Goal: Task Accomplishment & Management: Complete application form

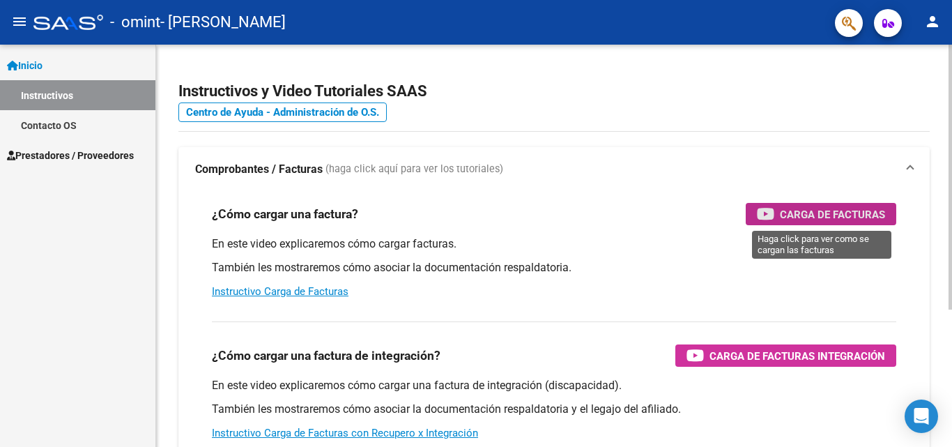
click at [786, 213] on span "Carga de Facturas" at bounding box center [832, 214] width 105 height 17
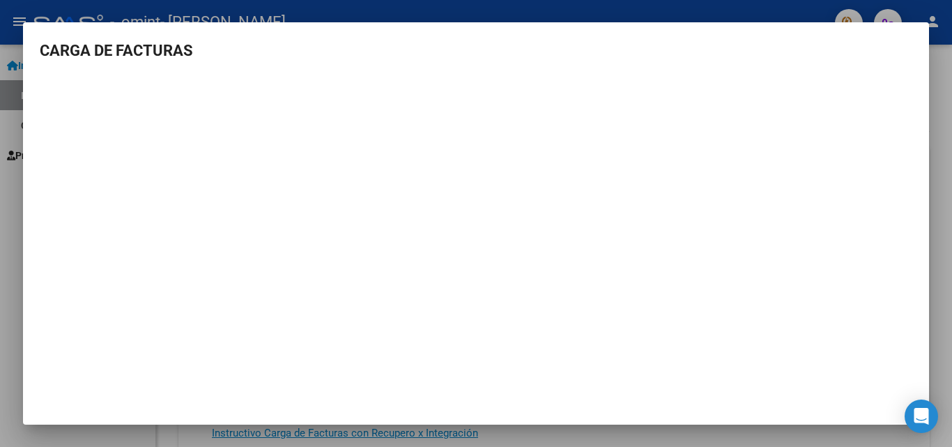
click at [928, 66] on mat-dialog-content "CARGA DE FACTURAS" at bounding box center [476, 215] width 906 height 353
click at [941, 65] on div at bounding box center [476, 223] width 952 height 447
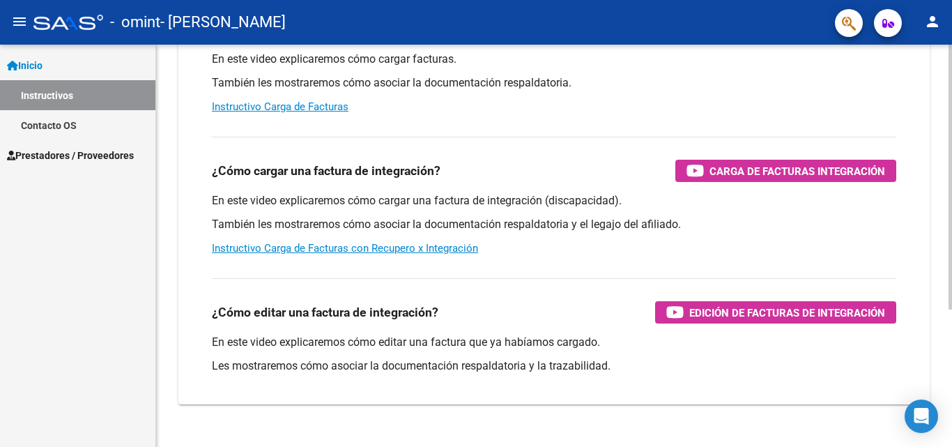
scroll to position [209, 0]
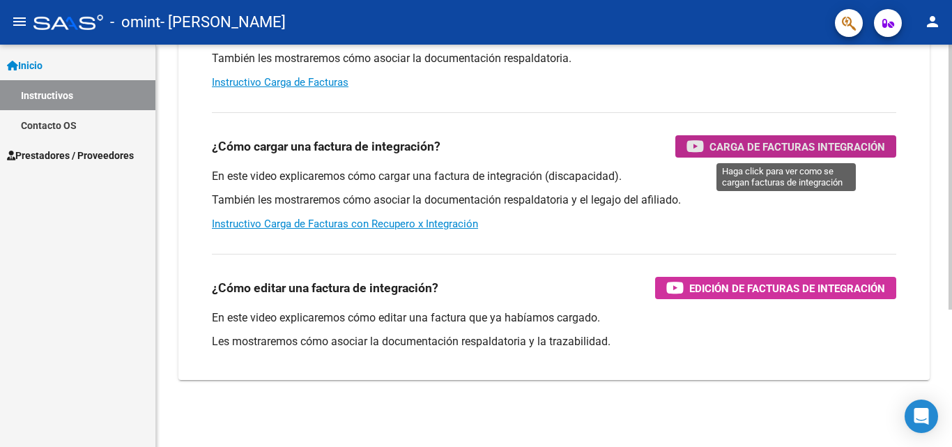
click at [763, 139] on span "Carga de Facturas Integración" at bounding box center [798, 146] width 176 height 17
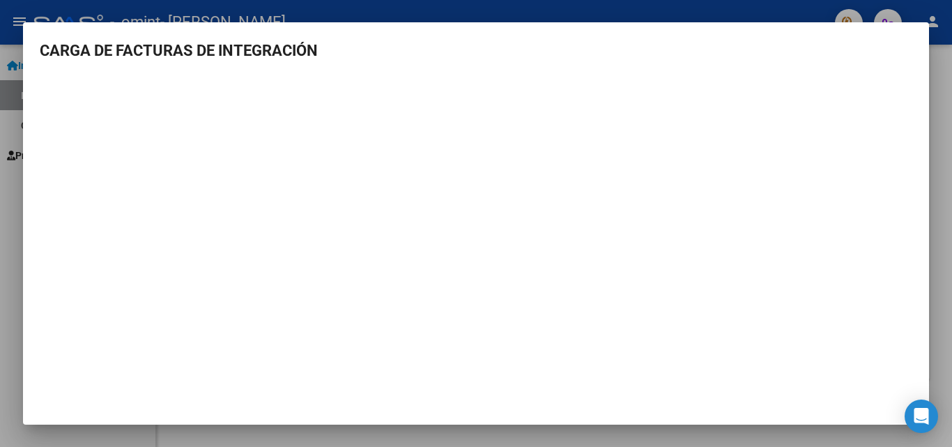
click at [941, 61] on div at bounding box center [476, 223] width 952 height 447
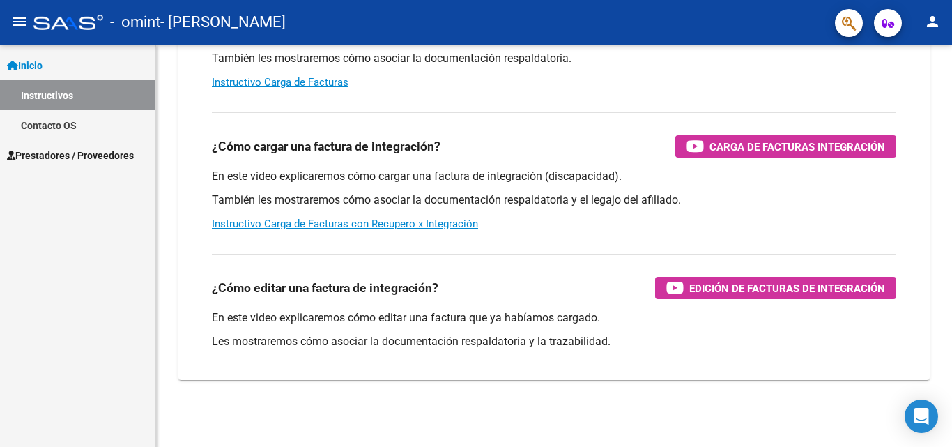
click at [74, 153] on span "Prestadores / Proveedores" at bounding box center [70, 155] width 127 height 15
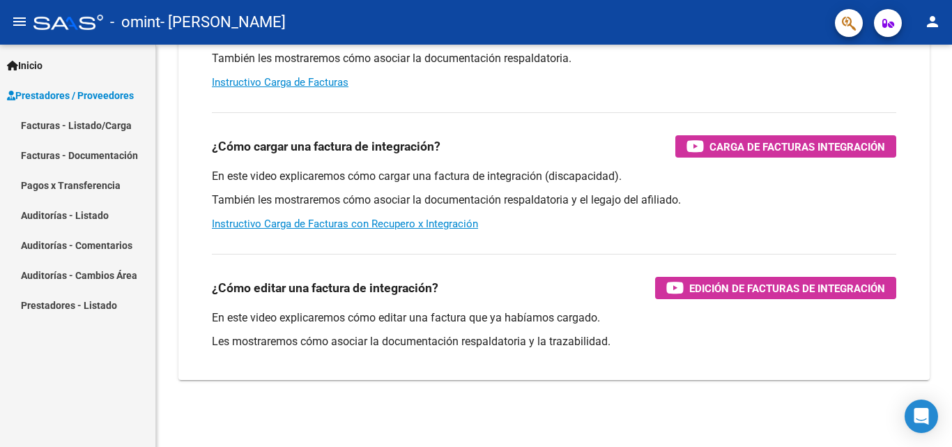
click at [109, 125] on link "Facturas - Listado/Carga" at bounding box center [77, 125] width 155 height 30
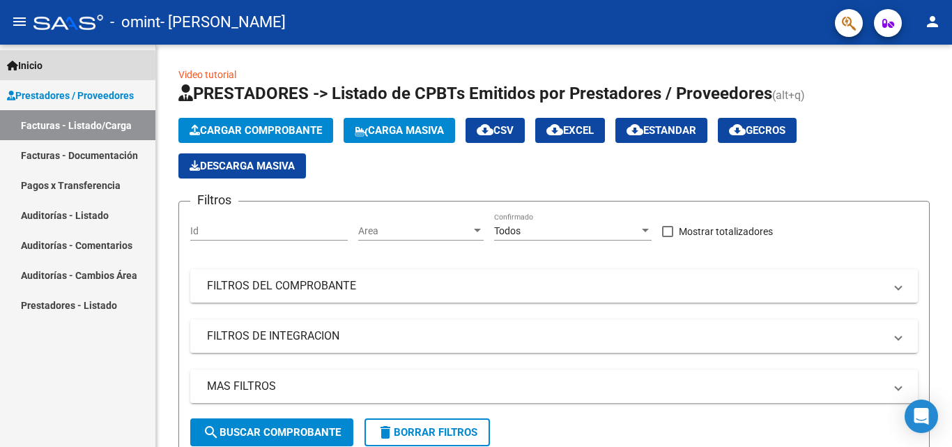
click at [40, 66] on span "Inicio" at bounding box center [25, 65] width 36 height 15
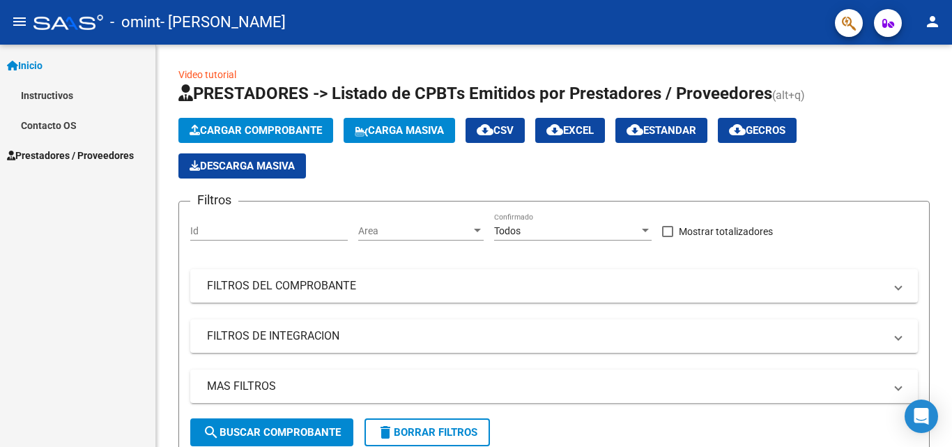
click at [47, 85] on link "Instructivos" at bounding box center [77, 95] width 155 height 30
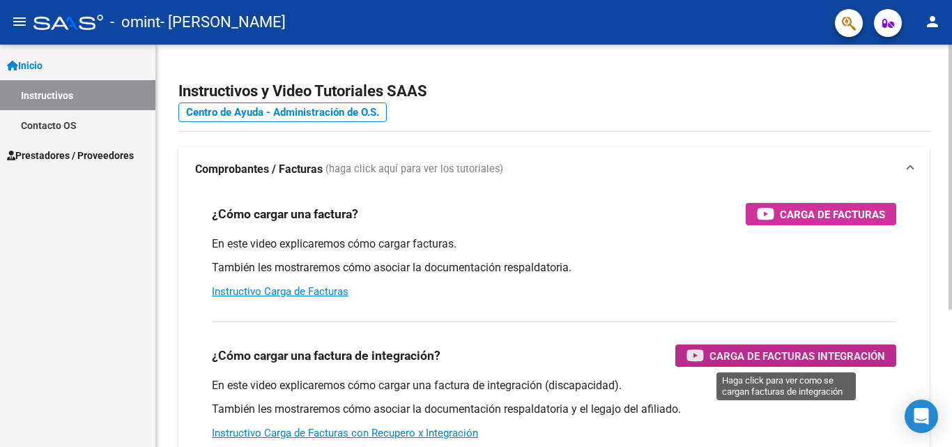
click at [776, 357] on span "Carga de Facturas Integración" at bounding box center [798, 355] width 176 height 17
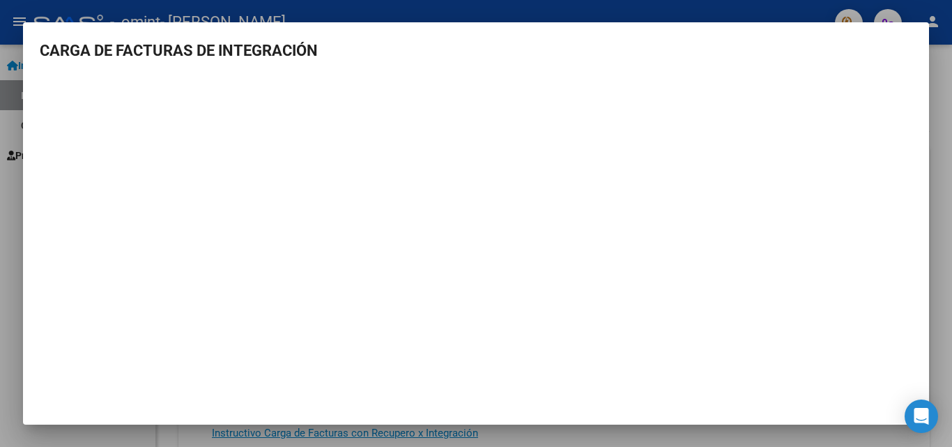
click at [7, 79] on div at bounding box center [476, 223] width 952 height 447
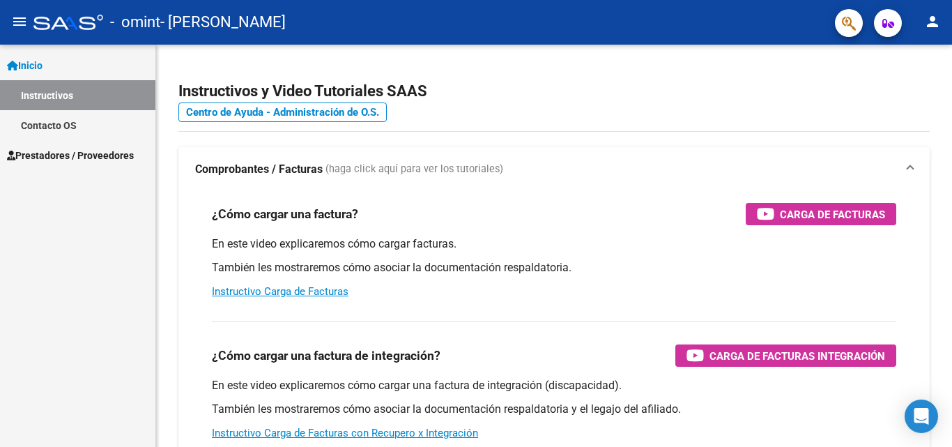
click at [63, 151] on span "Prestadores / Proveedores" at bounding box center [70, 155] width 127 height 15
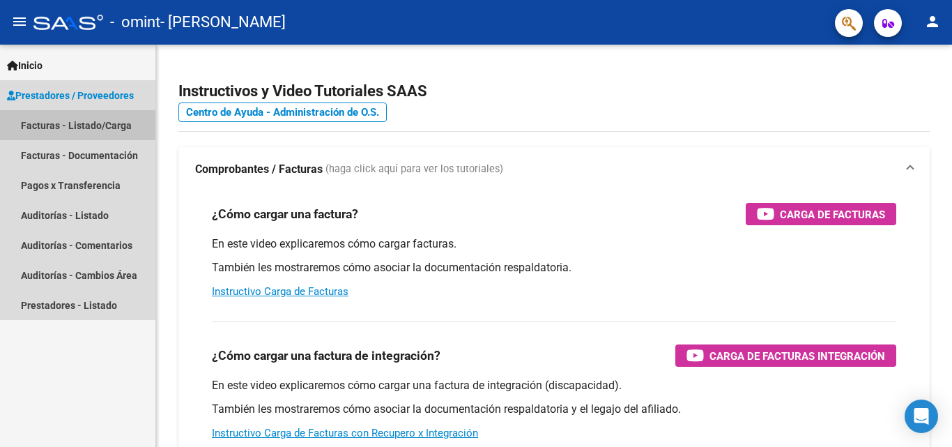
click at [84, 128] on link "Facturas - Listado/Carga" at bounding box center [77, 125] width 155 height 30
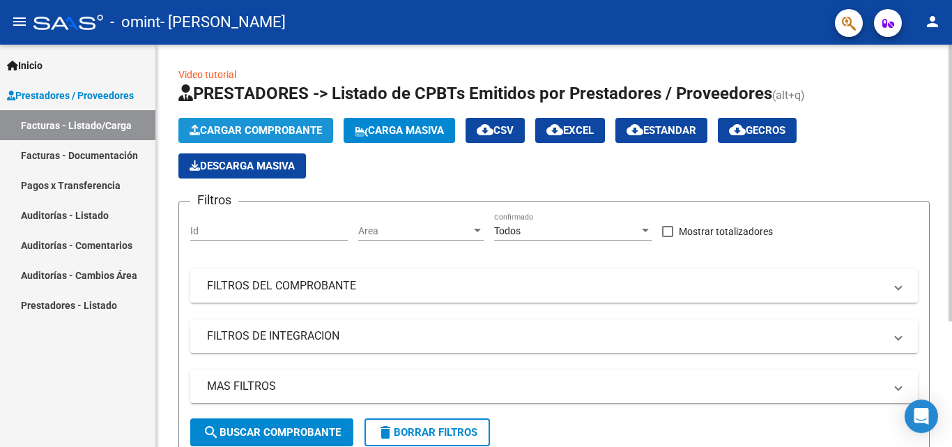
click at [249, 123] on button "Cargar Comprobante" at bounding box center [255, 130] width 155 height 25
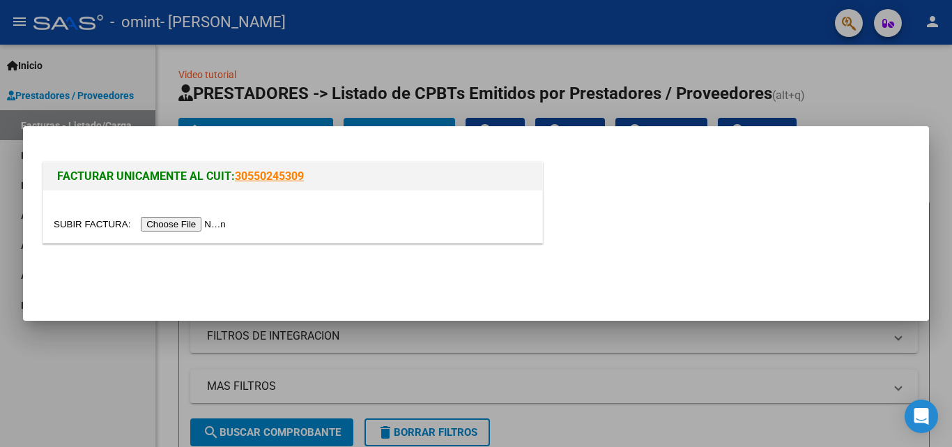
click at [204, 222] on input "file" at bounding box center [142, 224] width 176 height 15
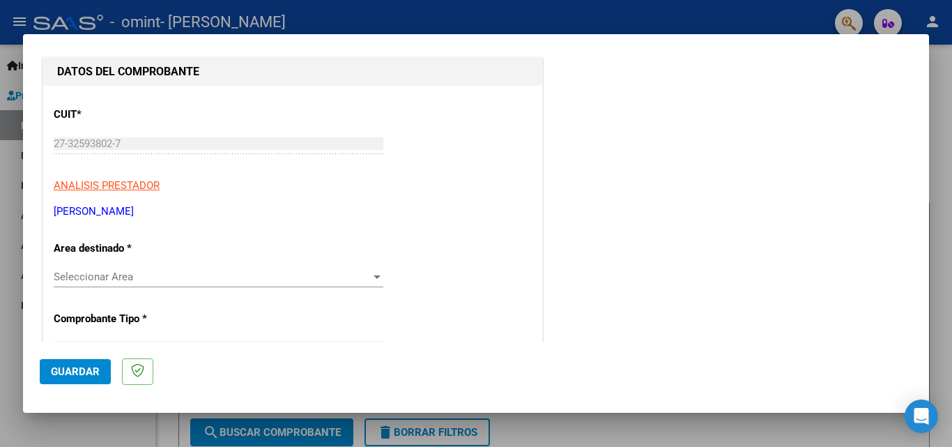
scroll to position [209, 0]
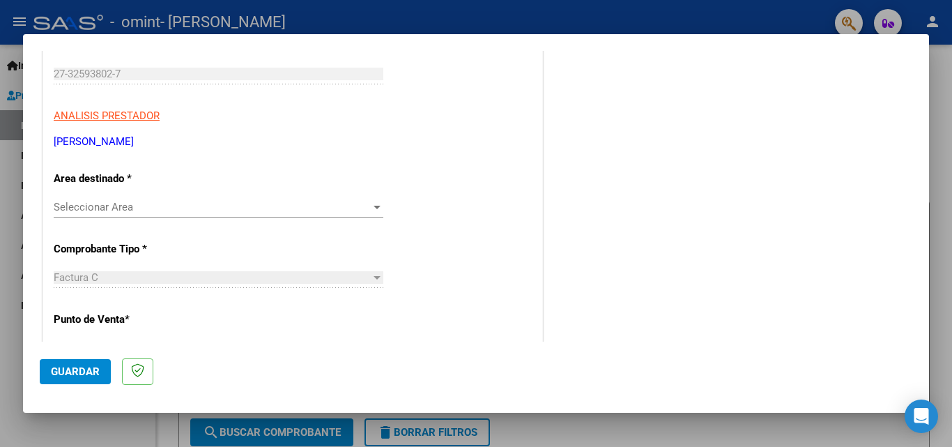
click at [268, 201] on span "Seleccionar Area" at bounding box center [212, 207] width 317 height 13
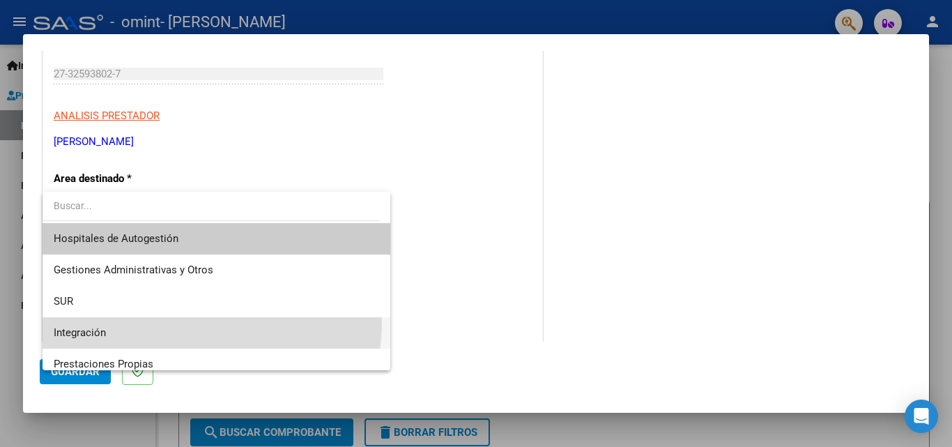
click at [183, 321] on span "Integración" at bounding box center [217, 332] width 326 height 31
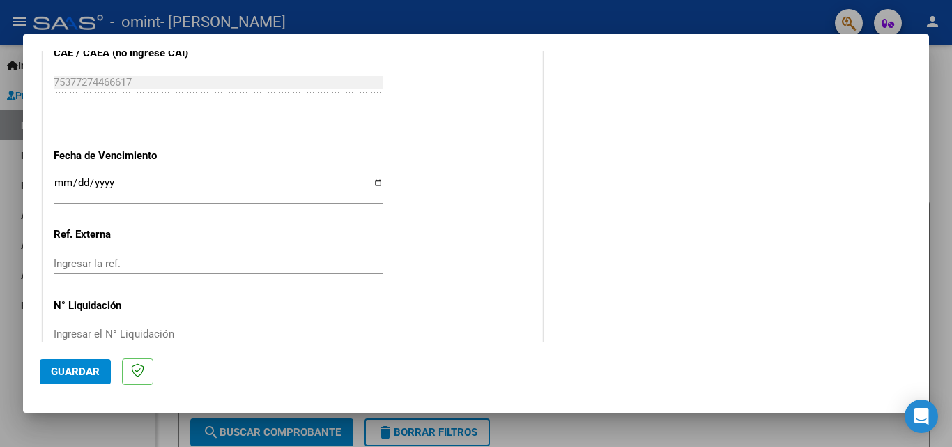
scroll to position [936, 0]
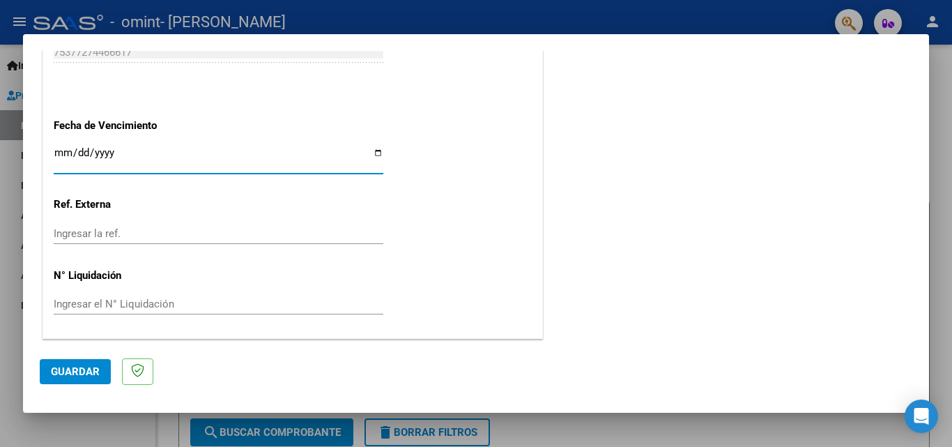
click at [283, 158] on input "Ingresar la fecha" at bounding box center [219, 158] width 330 height 22
click at [164, 152] on input "Ingresar la fecha" at bounding box center [219, 158] width 330 height 22
type input "0010-08-30"
type input "[DATE]"
click at [61, 374] on span "Guardar" at bounding box center [75, 371] width 49 height 13
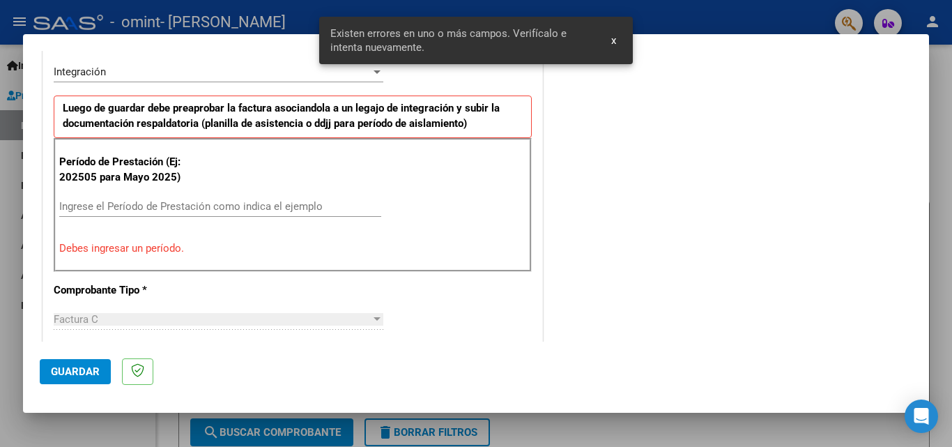
scroll to position [340, 0]
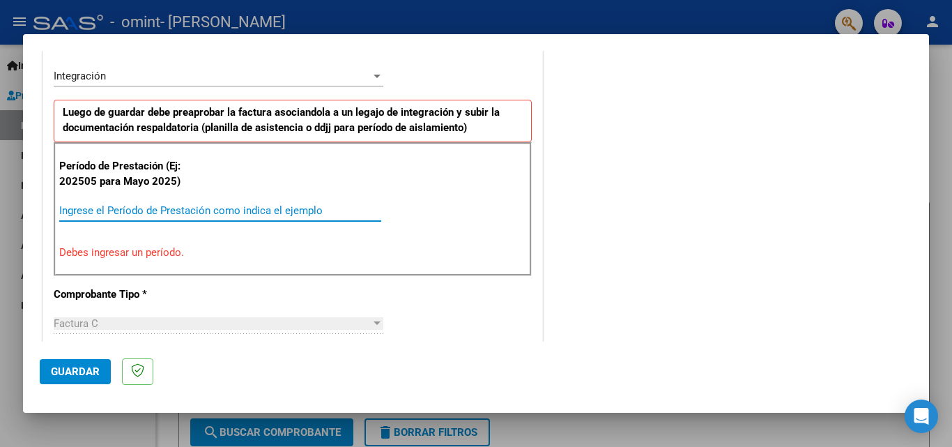
click at [257, 210] on input "Ingrese el Período de Prestación como indica el ejemplo" at bounding box center [220, 210] width 322 height 13
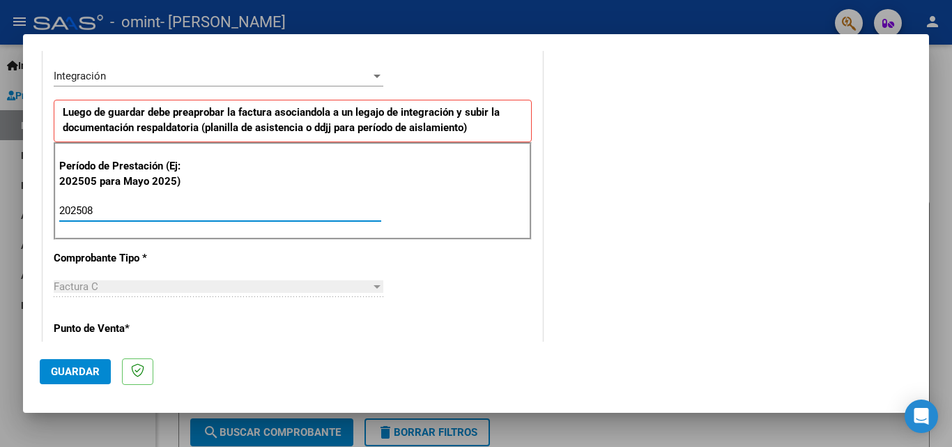
type input "202508"
click at [61, 372] on span "Guardar" at bounding box center [75, 371] width 49 height 13
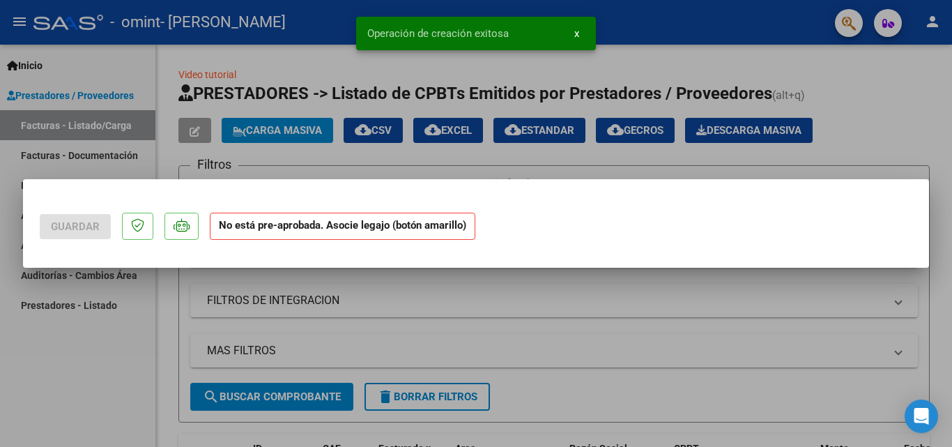
scroll to position [0, 0]
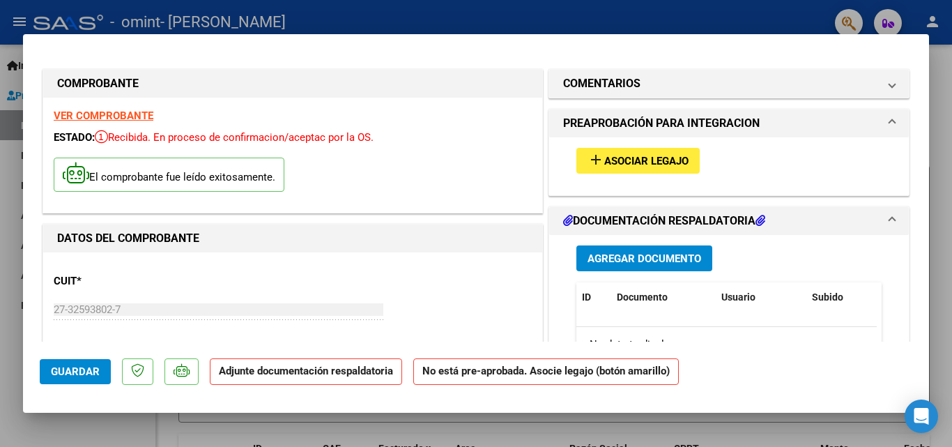
click at [657, 161] on span "Asociar Legajo" at bounding box center [646, 161] width 84 height 13
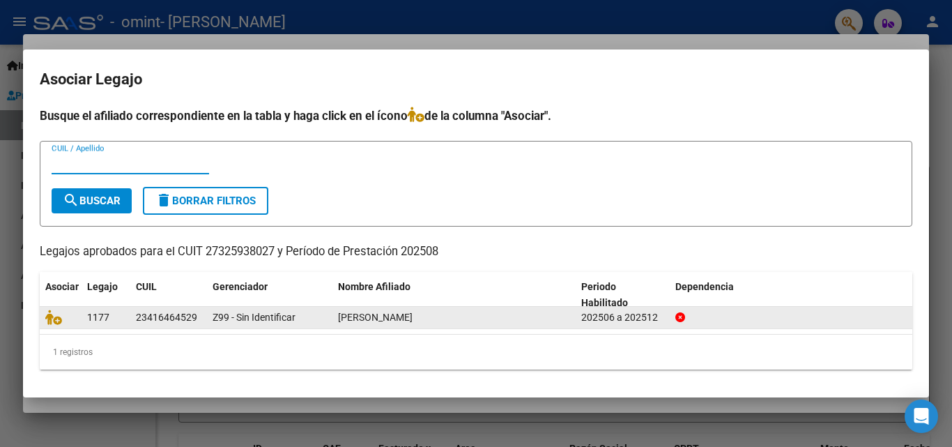
click at [206, 325] on datatable-body-cell "23416464529" at bounding box center [168, 318] width 77 height 22
click at [206, 322] on datatable-body-cell "23416464529" at bounding box center [168, 318] width 77 height 22
click at [566, 326] on datatable-body-cell "[PERSON_NAME]" at bounding box center [453, 318] width 243 height 22
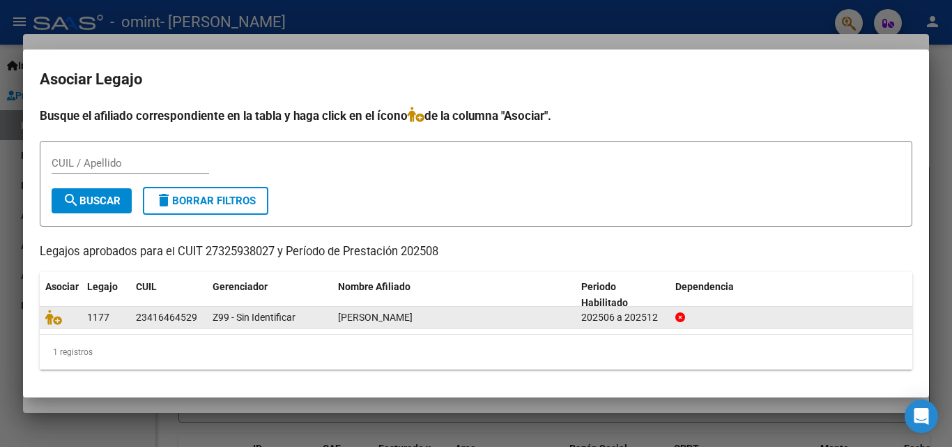
click at [566, 326] on datatable-body-cell "[PERSON_NAME]" at bounding box center [453, 318] width 243 height 22
click at [674, 316] on datatable-body-cell at bounding box center [791, 318] width 243 height 22
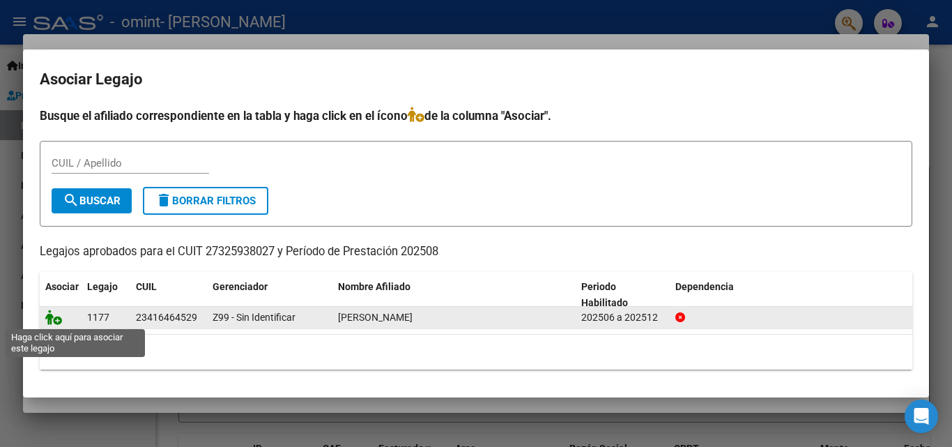
click at [52, 311] on icon at bounding box center [53, 316] width 17 height 15
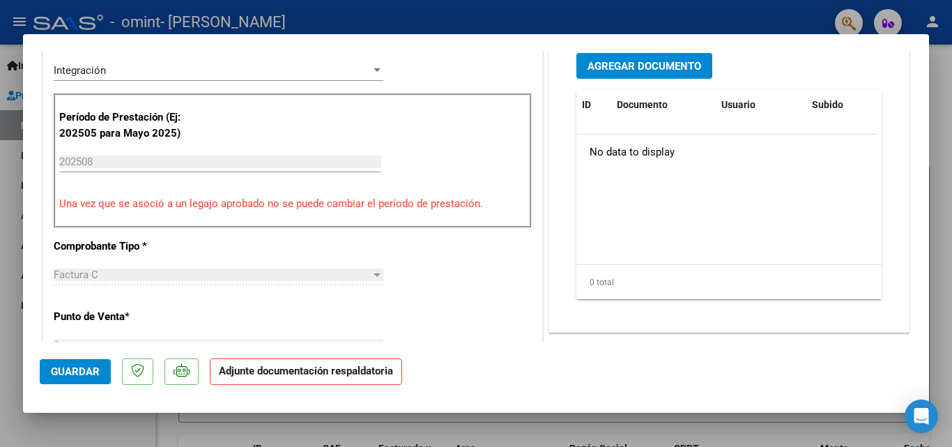
scroll to position [349, 0]
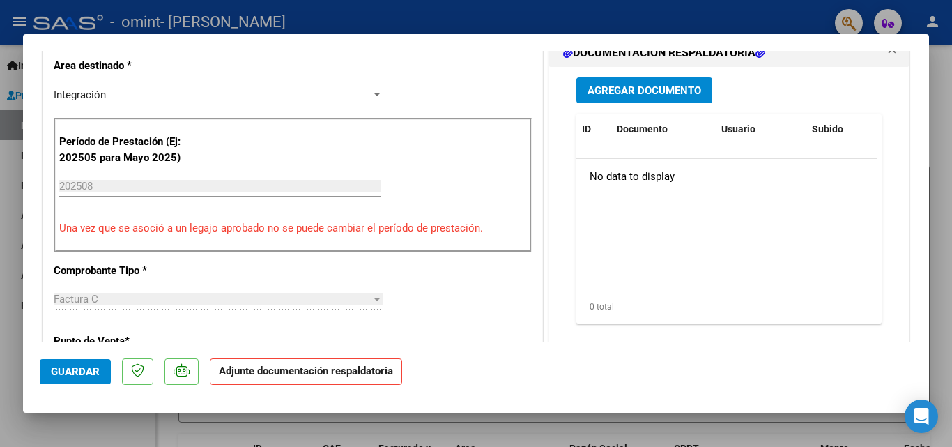
click at [638, 93] on span "Agregar Documento" at bounding box center [645, 90] width 114 height 13
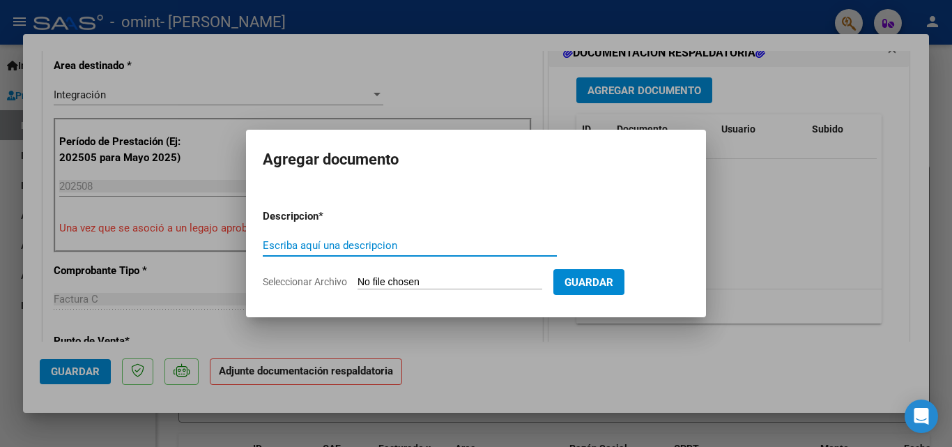
click at [426, 248] on input "Escriba aquí una descripcion" at bounding box center [410, 245] width 294 height 13
type input "c"
type input "planilla firmas"
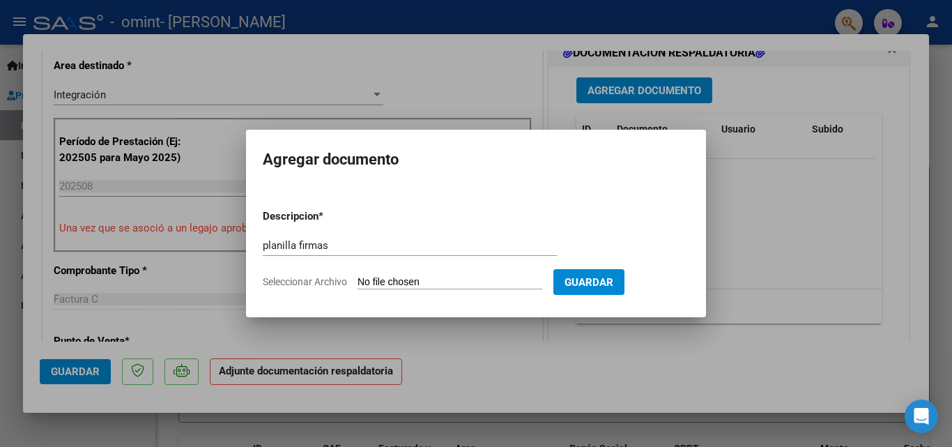
click at [497, 280] on input "Seleccionar Archivo" at bounding box center [450, 282] width 185 height 13
type input "C:\fakepath\agosto [PERSON_NAME].pdf"
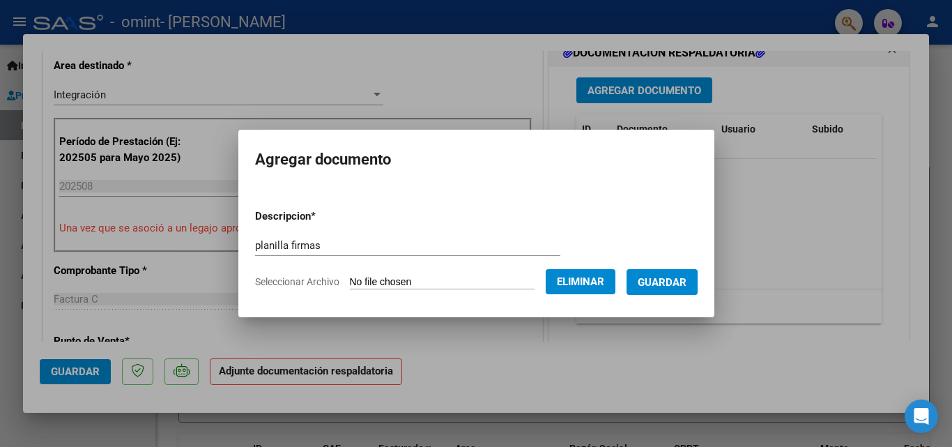
click at [664, 284] on span "Guardar" at bounding box center [662, 282] width 49 height 13
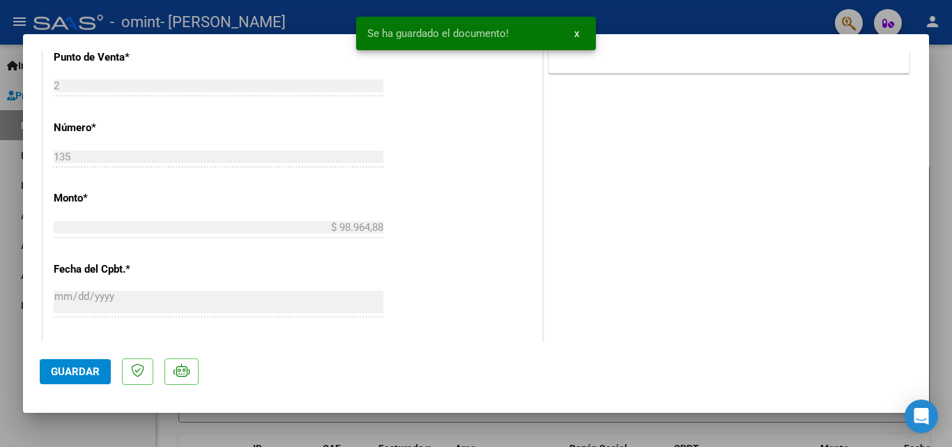
scroll to position [697, 0]
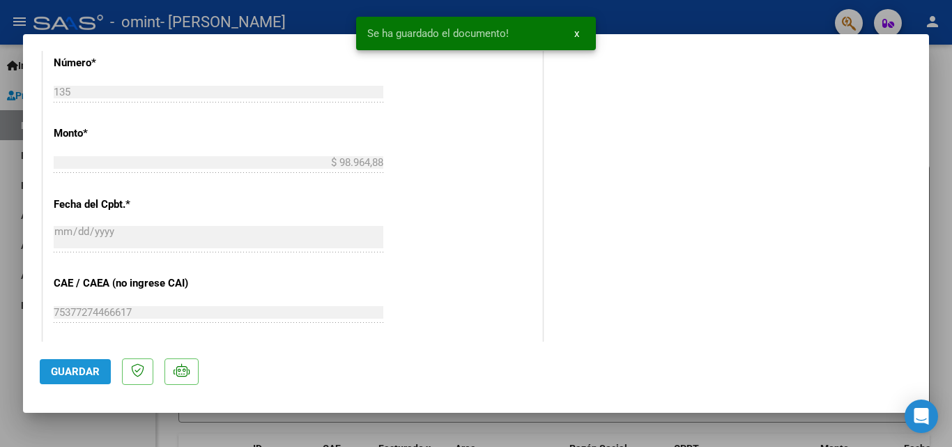
click at [48, 363] on button "Guardar" at bounding box center [75, 371] width 71 height 25
click at [935, 84] on div at bounding box center [476, 223] width 952 height 447
type input "$ 0,00"
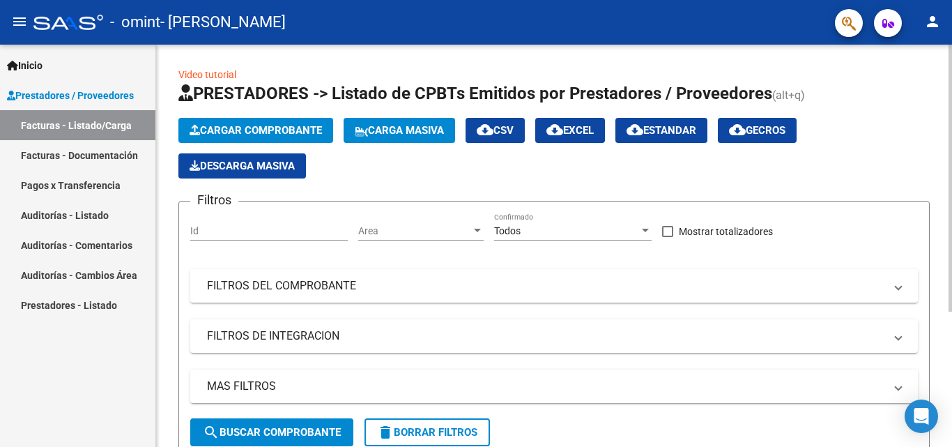
click at [210, 125] on span "Cargar Comprobante" at bounding box center [256, 130] width 132 height 13
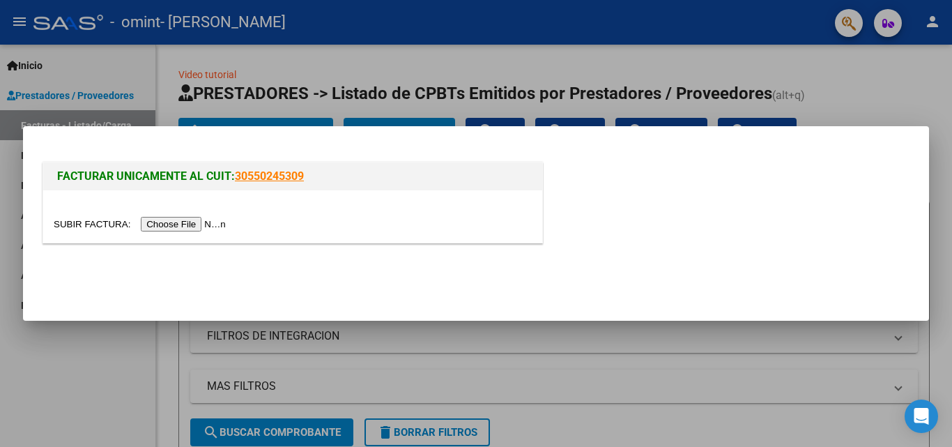
click at [202, 225] on input "file" at bounding box center [142, 224] width 176 height 15
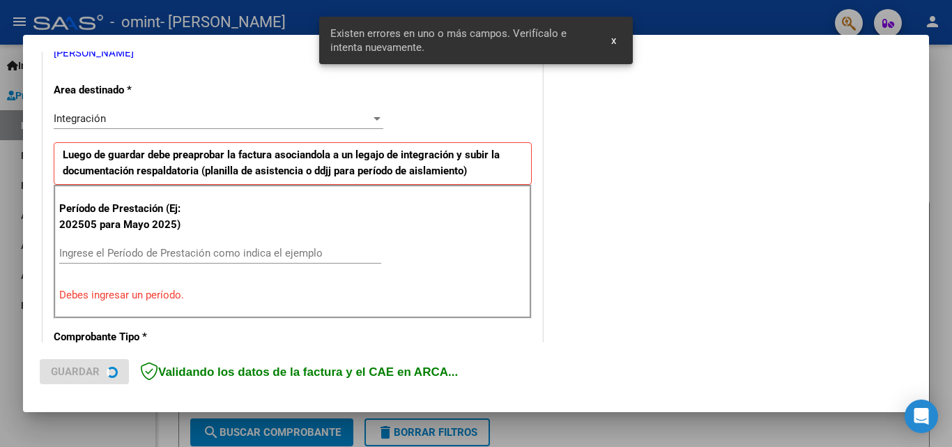
scroll to position [314, 0]
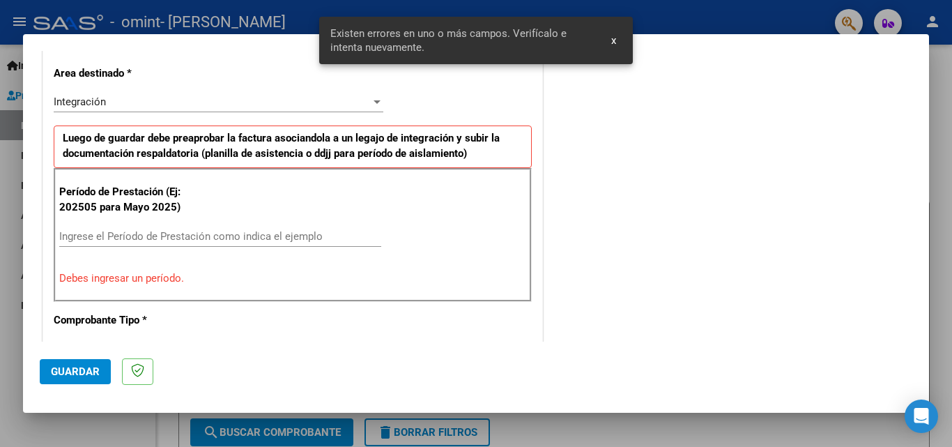
click at [286, 234] on input "Ingrese el Período de Prestación como indica el ejemplo" at bounding box center [220, 236] width 322 height 13
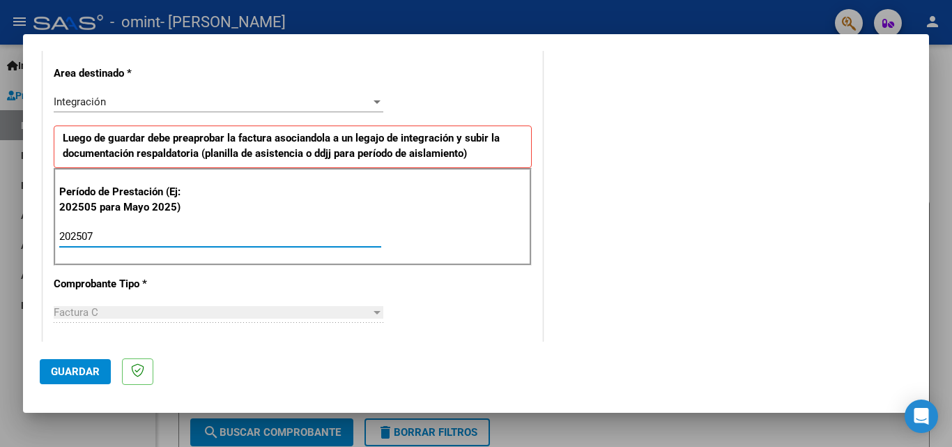
type input "202507"
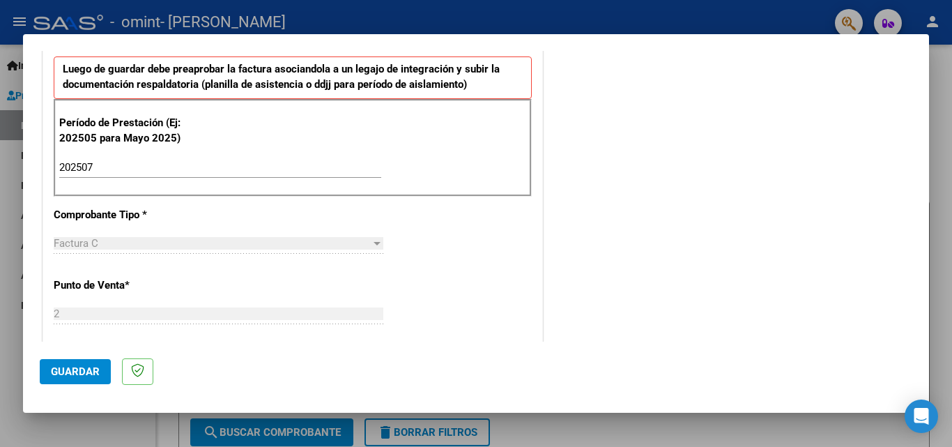
scroll to position [384, 0]
click at [61, 369] on span "Guardar" at bounding box center [75, 371] width 49 height 13
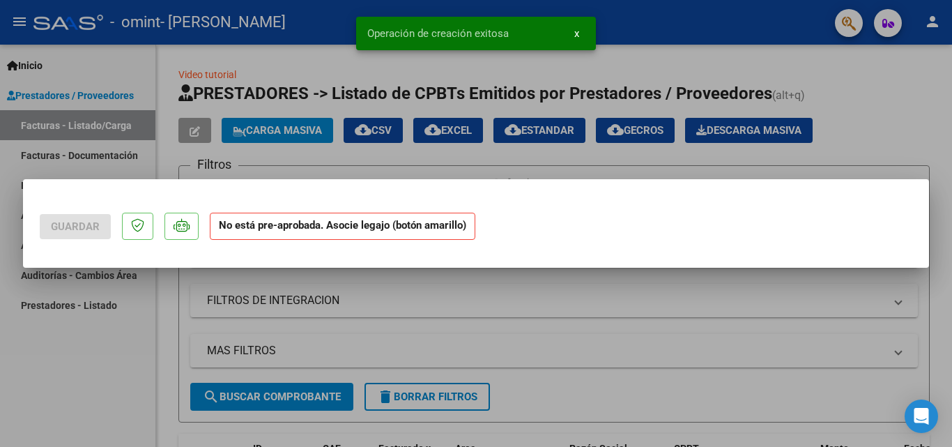
scroll to position [0, 0]
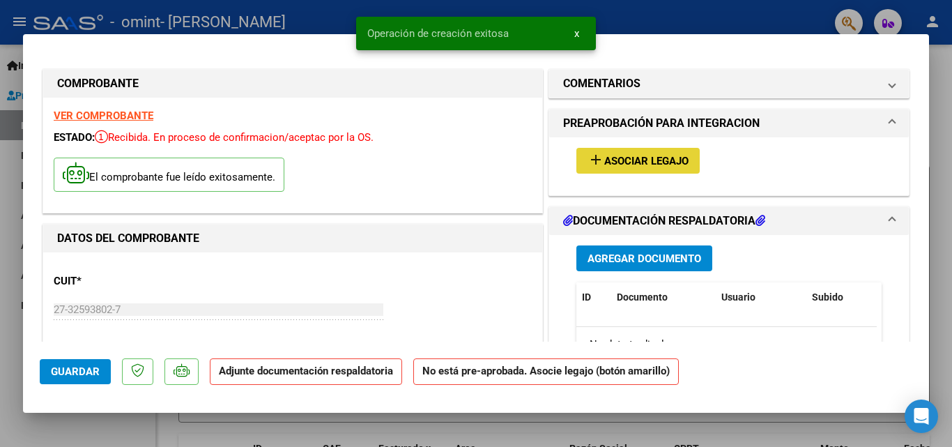
click at [622, 158] on span "Asociar Legajo" at bounding box center [646, 161] width 84 height 13
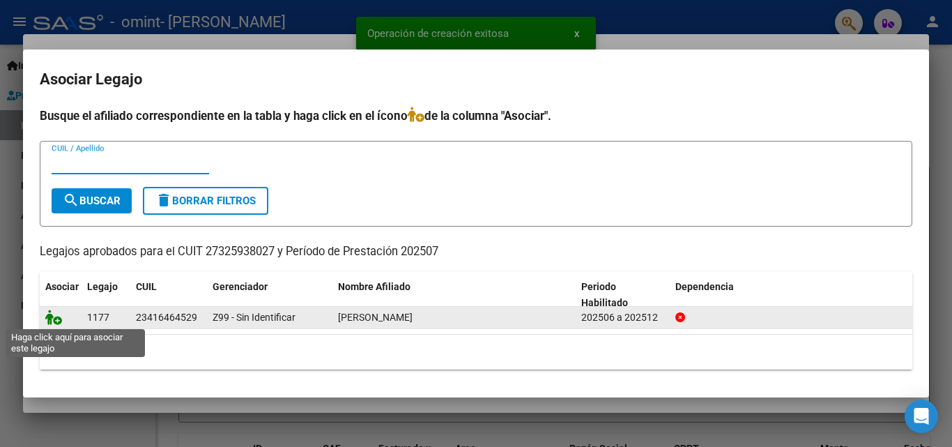
click at [52, 318] on icon at bounding box center [53, 316] width 17 height 15
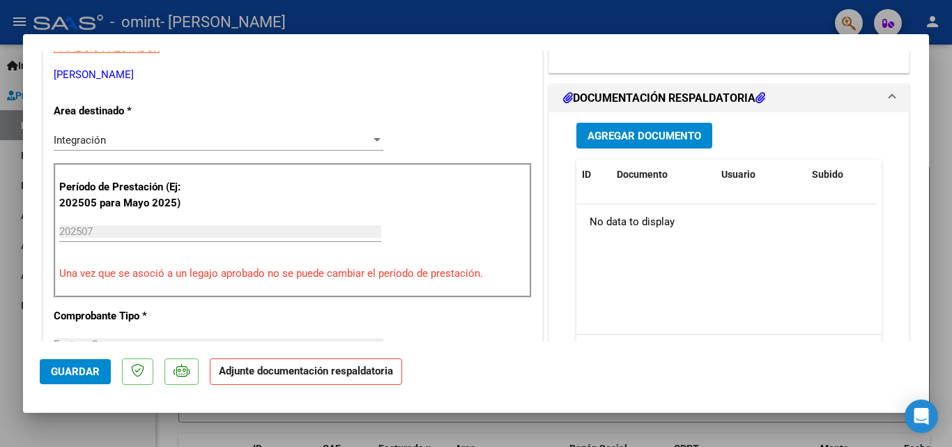
scroll to position [279, 0]
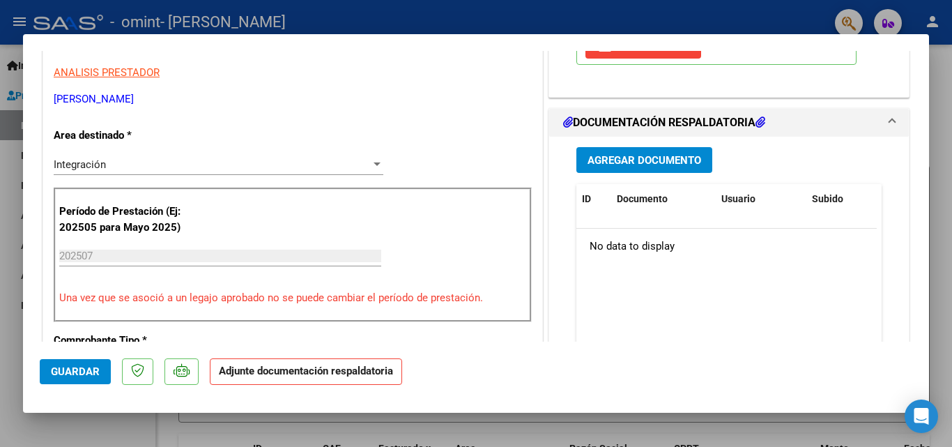
click at [666, 164] on span "Agregar Documento" at bounding box center [645, 160] width 114 height 13
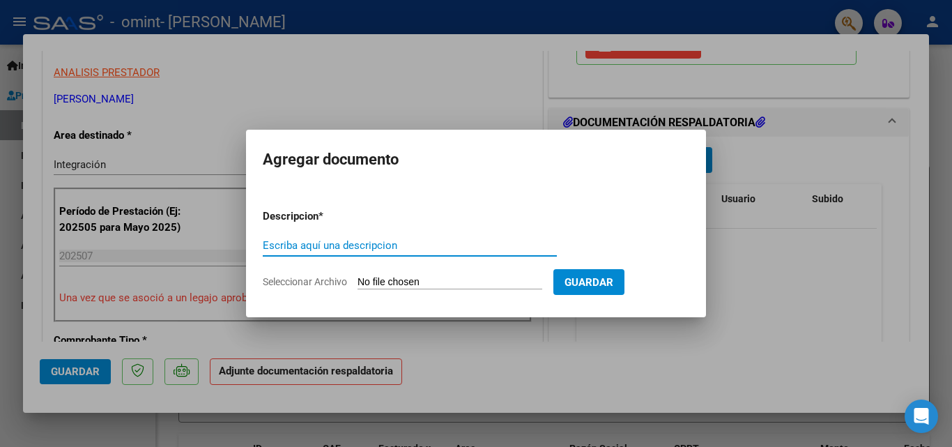
click at [338, 243] on input "Escriba aquí una descripcion" at bounding box center [410, 245] width 294 height 13
type input "planilla asistencia"
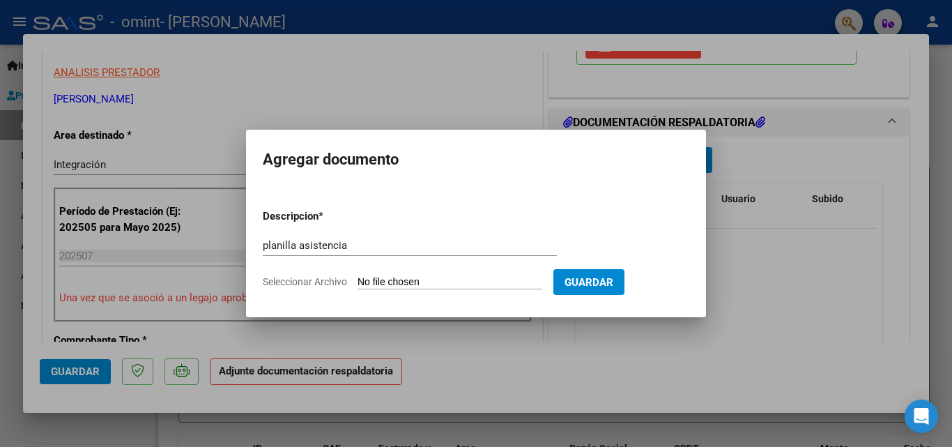
click at [447, 272] on form "Descripcion * planilla asistencia Escriba aquí una descripcion Seleccionar Arch…" at bounding box center [476, 249] width 427 height 102
click at [450, 279] on input "Seleccionar Archivo" at bounding box center [450, 282] width 185 height 13
type input "C:\fakepath\[PERSON_NAME].pdf"
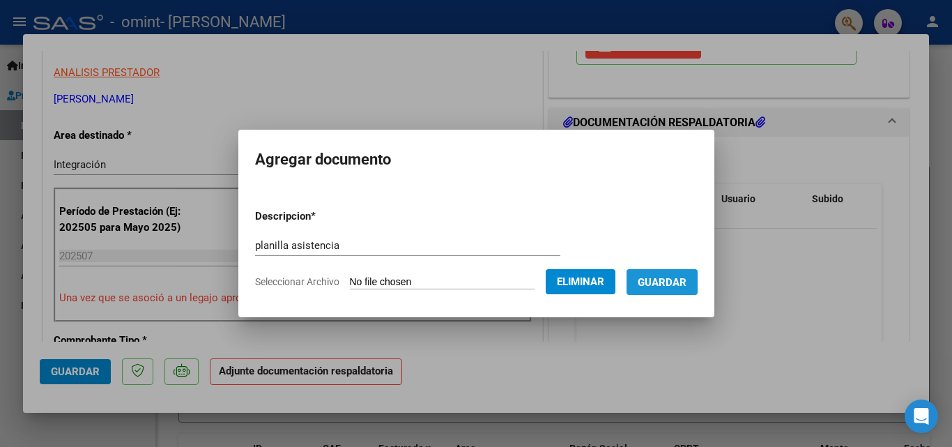
click at [680, 279] on span "Guardar" at bounding box center [662, 282] width 49 height 13
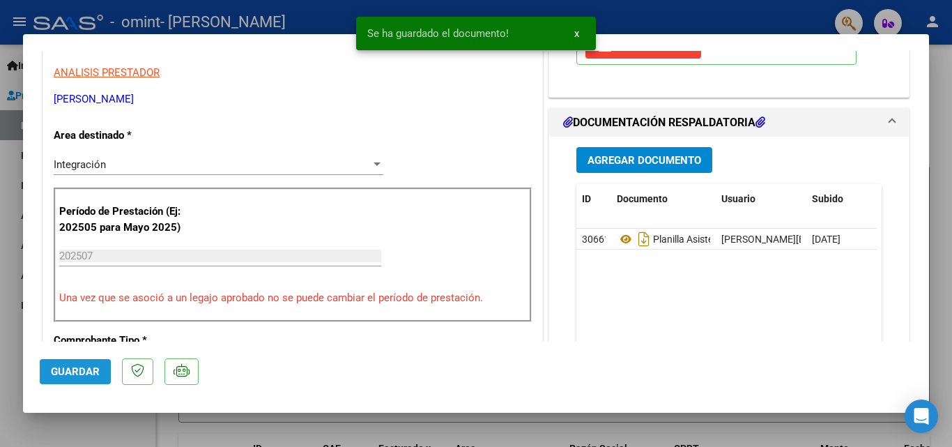
click at [66, 374] on span "Guardar" at bounding box center [75, 371] width 49 height 13
click at [938, 89] on div at bounding box center [476, 223] width 952 height 447
type input "$ 0,00"
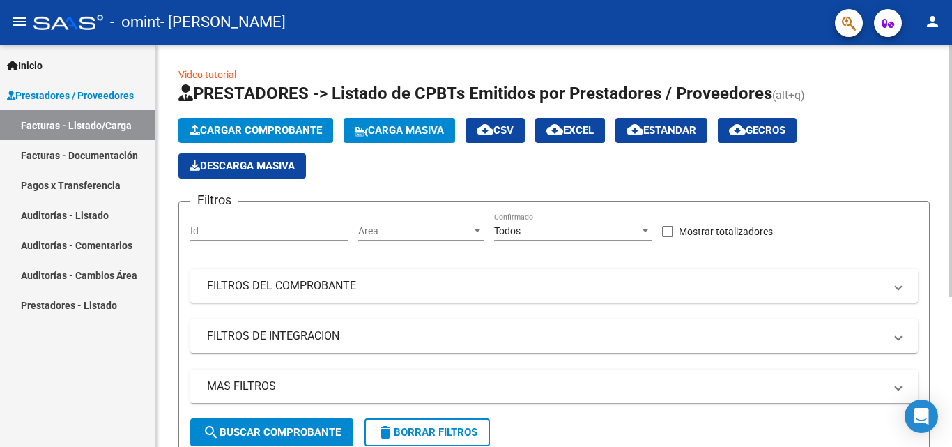
click at [261, 130] on span "Cargar Comprobante" at bounding box center [256, 130] width 132 height 13
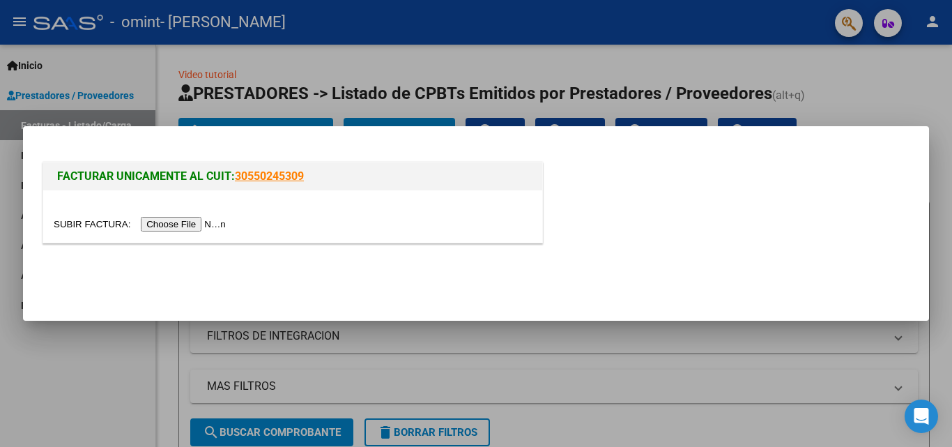
click at [208, 218] on input "file" at bounding box center [142, 224] width 176 height 15
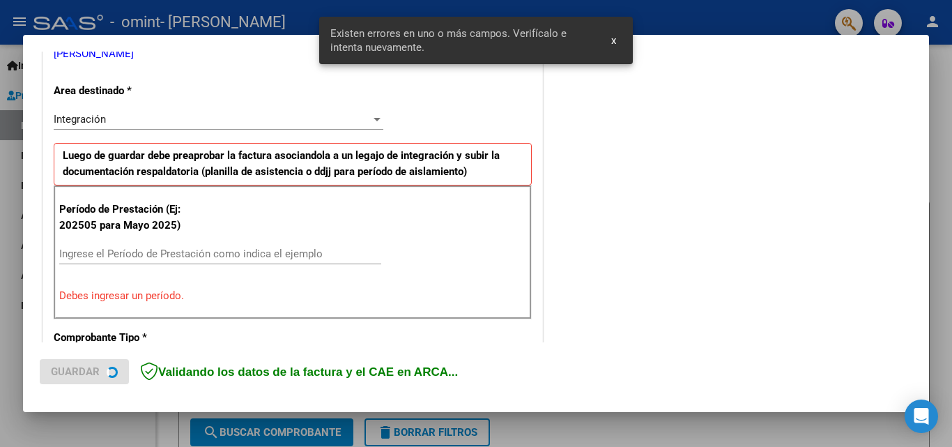
scroll to position [314, 0]
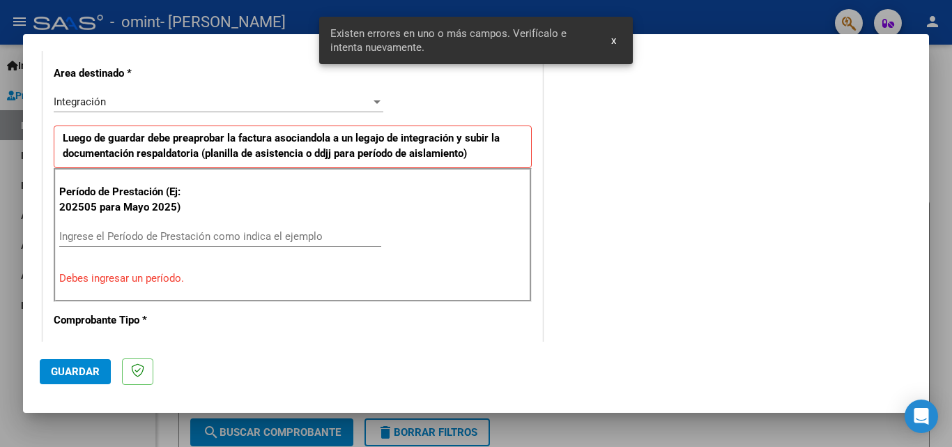
click at [181, 230] on input "Ingrese el Período de Prestación como indica el ejemplo" at bounding box center [220, 236] width 322 height 13
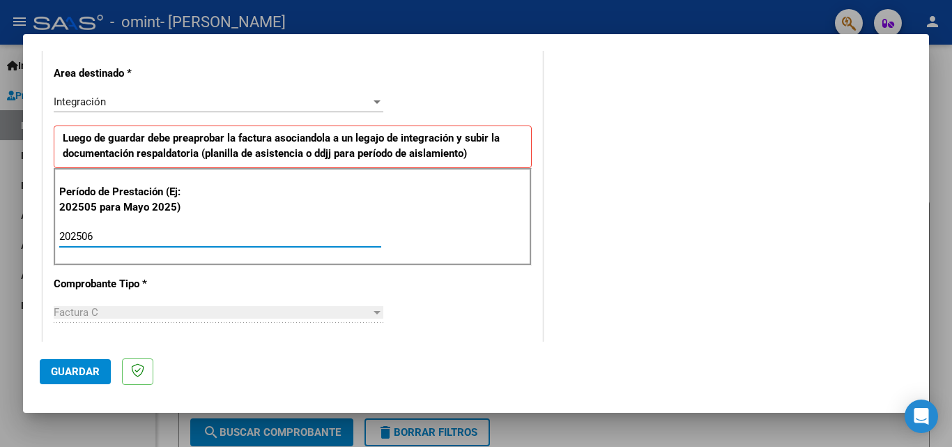
type input "202506"
click at [66, 365] on span "Guardar" at bounding box center [75, 371] width 49 height 13
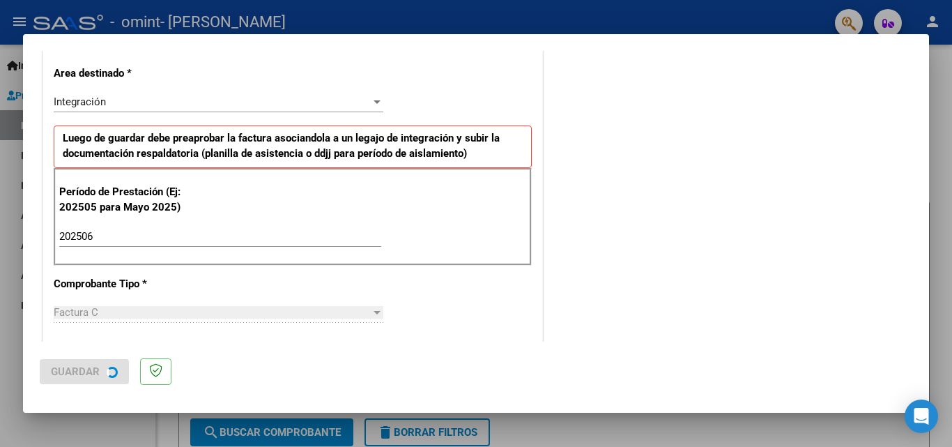
scroll to position [0, 0]
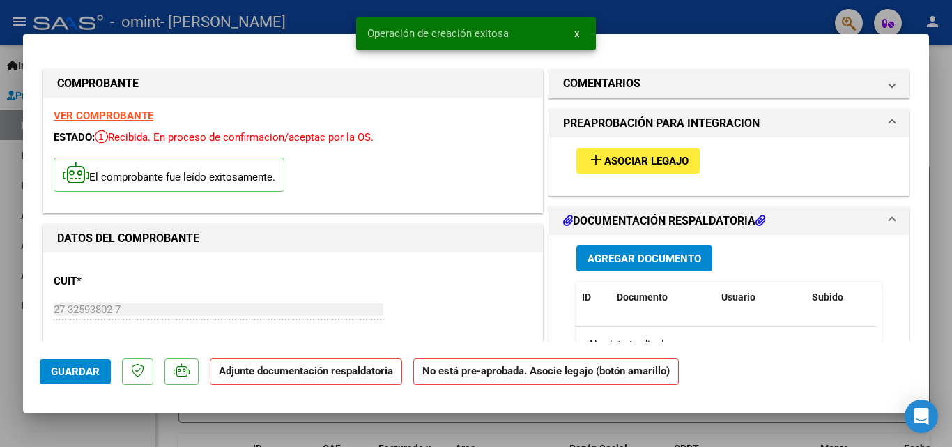
click at [664, 160] on span "Asociar Legajo" at bounding box center [646, 161] width 84 height 13
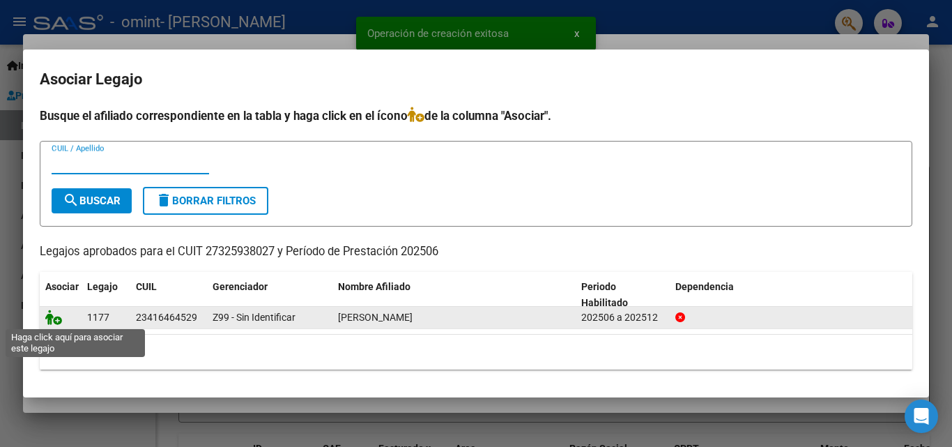
click at [50, 319] on icon at bounding box center [53, 316] width 17 height 15
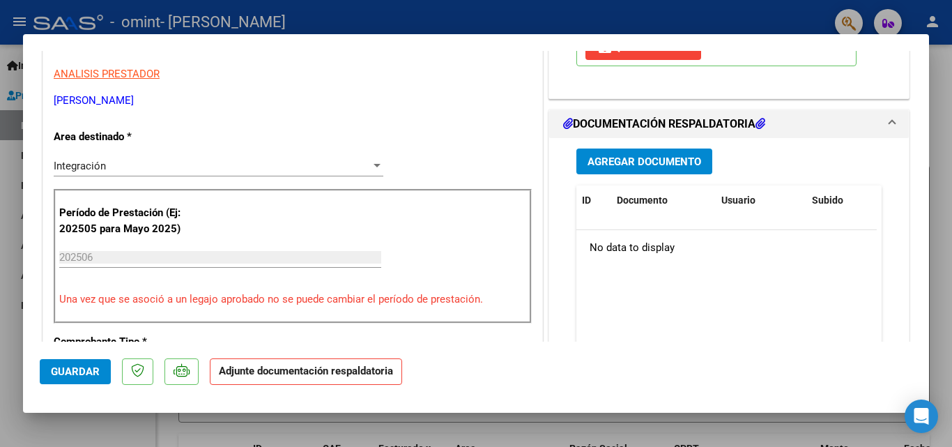
scroll to position [279, 0]
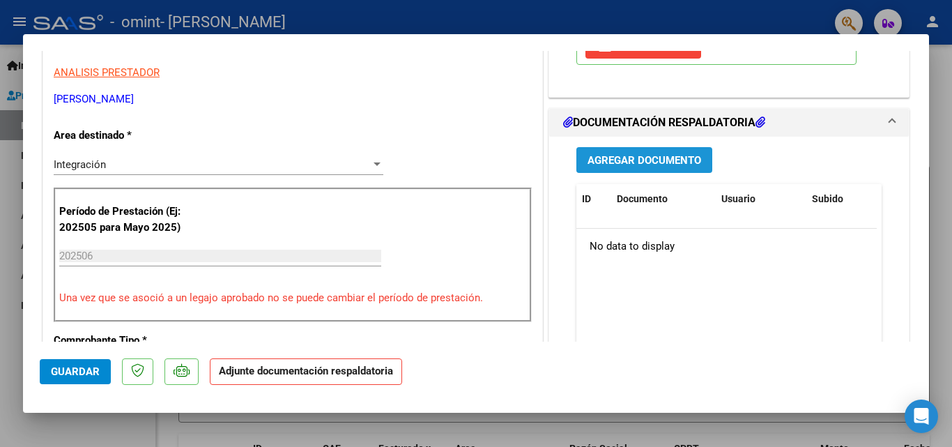
click at [679, 166] on span "Agregar Documento" at bounding box center [645, 160] width 114 height 13
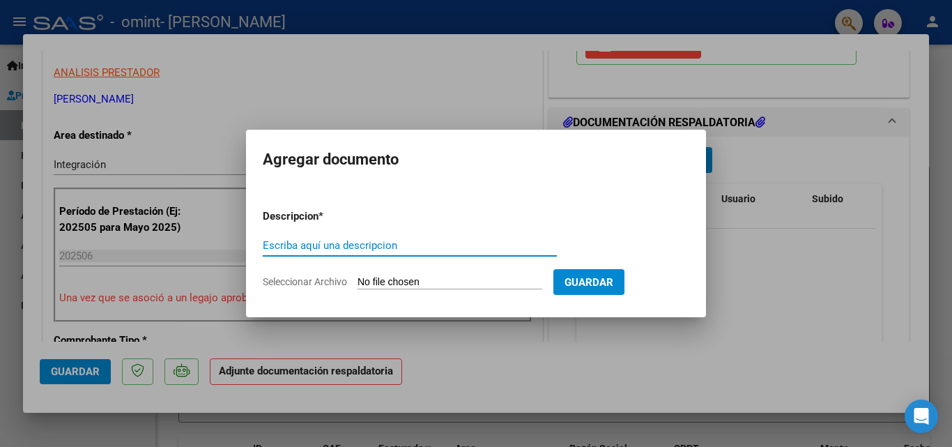
click at [369, 242] on input "Escriba aquí una descripcion" at bounding box center [410, 245] width 294 height 13
type input "planilla asistencia"
click at [504, 277] on input "Seleccionar Archivo" at bounding box center [450, 282] width 185 height 13
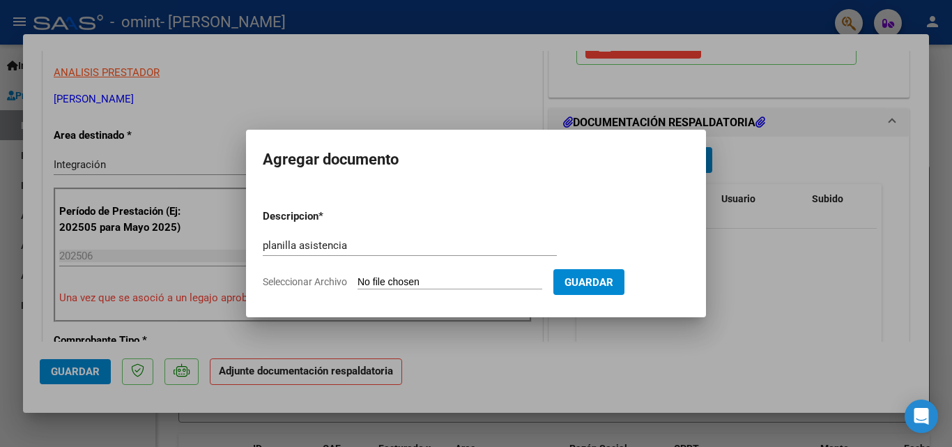
type input "C:\fakepath\junio [PERSON_NAME].pdf"
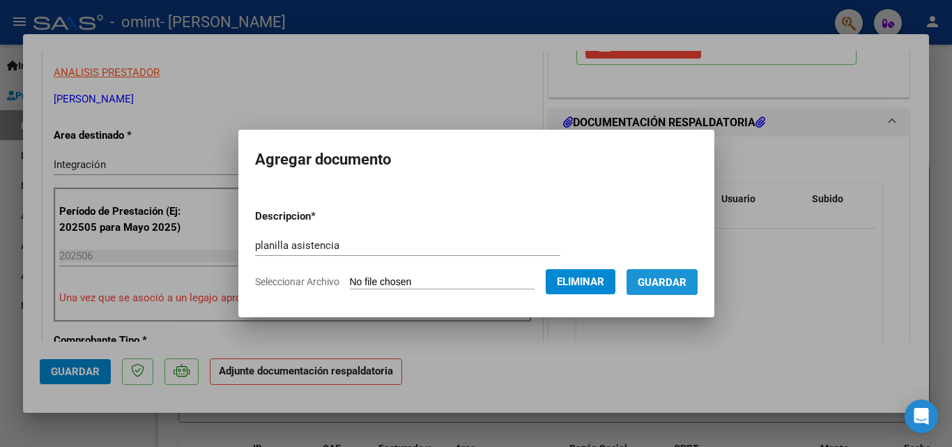
click at [680, 285] on span "Guardar" at bounding box center [662, 282] width 49 height 13
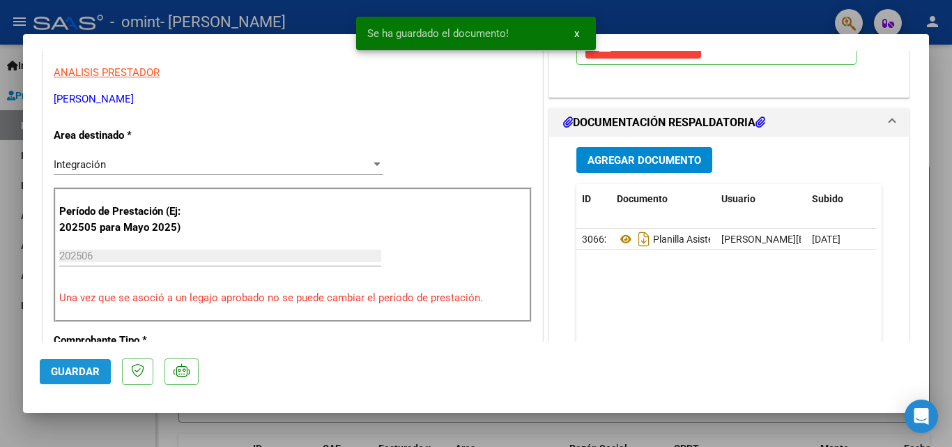
click at [70, 368] on span "Guardar" at bounding box center [75, 371] width 49 height 13
click at [941, 186] on div at bounding box center [476, 223] width 952 height 447
type input "$ 0,00"
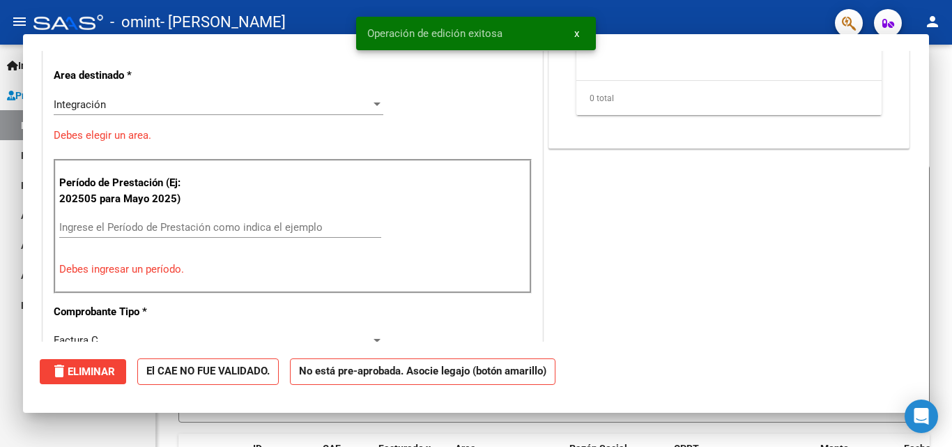
scroll to position [236, 0]
